Goal: Check status

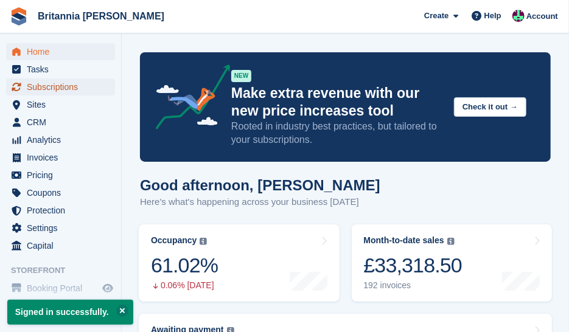
click at [77, 87] on span "Subscriptions" at bounding box center [63, 87] width 73 height 17
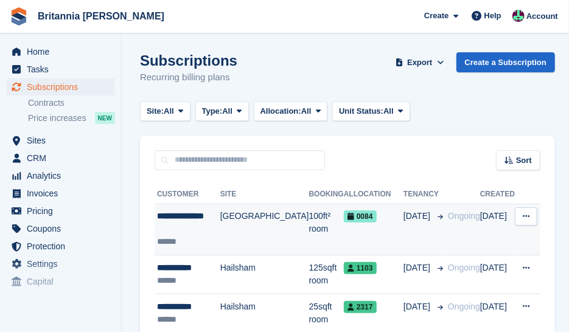
click at [201, 223] on div "**********" at bounding box center [188, 223] width 63 height 26
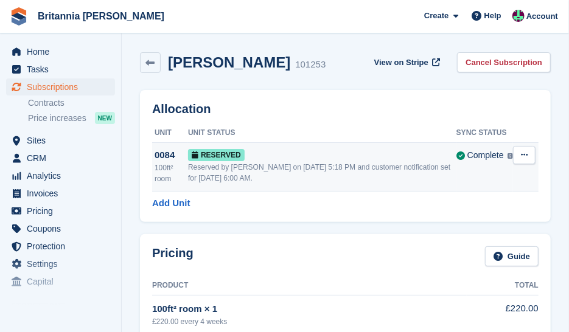
click at [526, 156] on icon at bounding box center [524, 155] width 7 height 8
